Goal: Find specific page/section: Find specific page/section

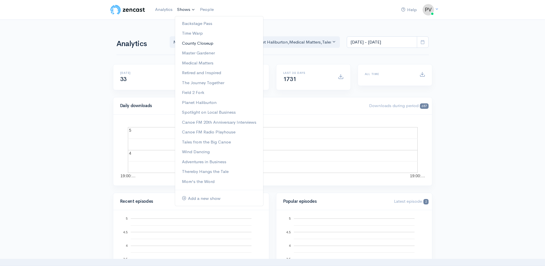
click at [197, 46] on link "County Closeup" at bounding box center [219, 43] width 88 height 10
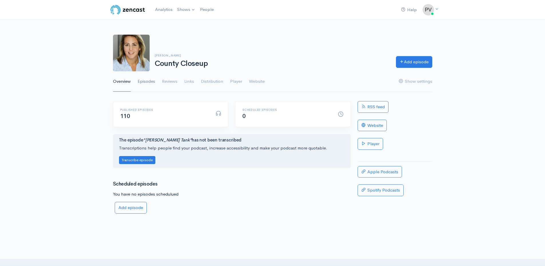
click at [146, 84] on link "Episodes" at bounding box center [146, 81] width 17 height 21
